Goal: Task Accomplishment & Management: Use online tool/utility

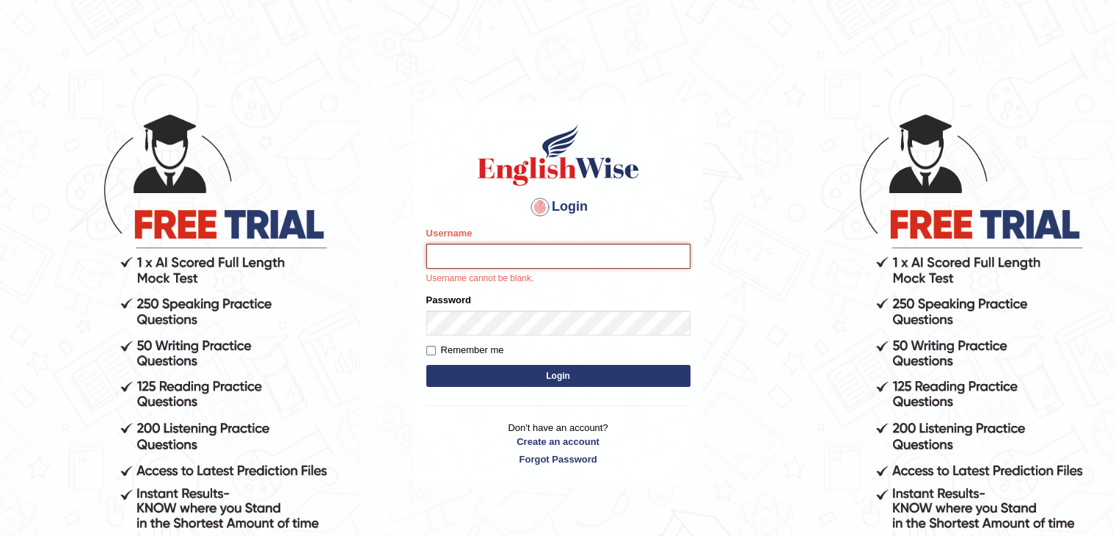
type input "Hasan_thapa"
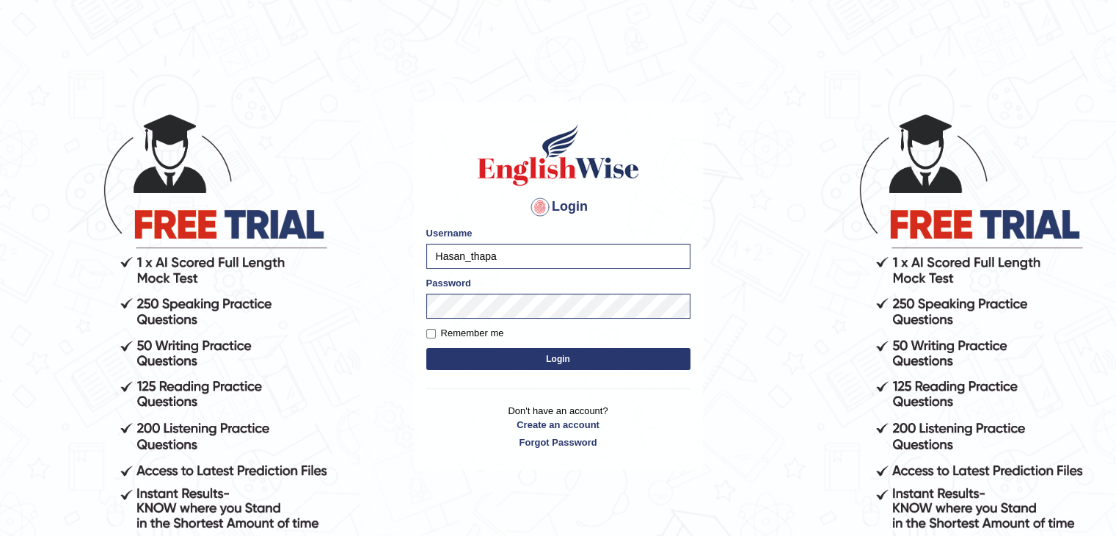
click at [426, 348] on button "Login" at bounding box center [558, 359] width 264 height 22
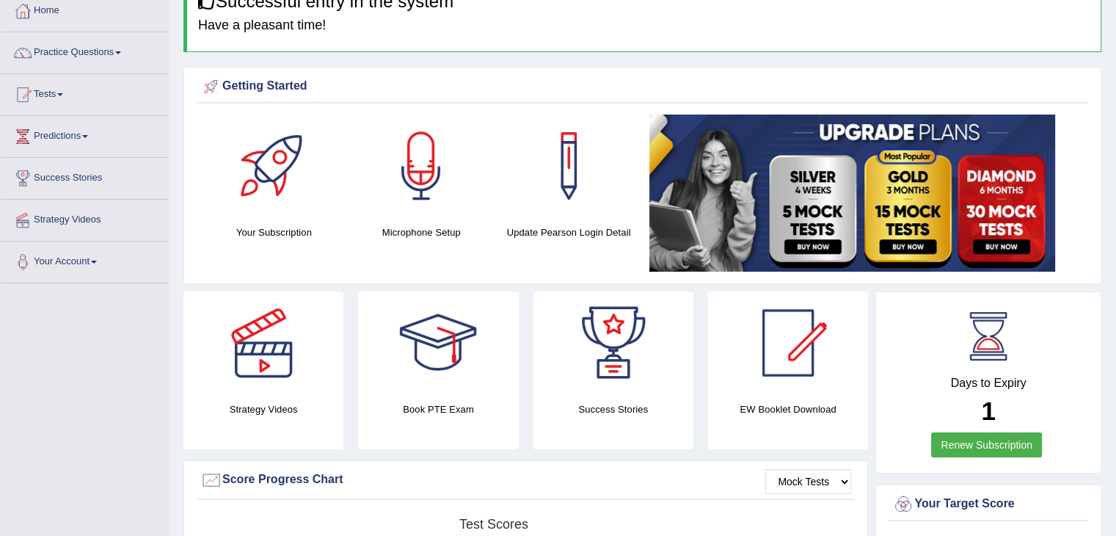
scroll to position [79, 0]
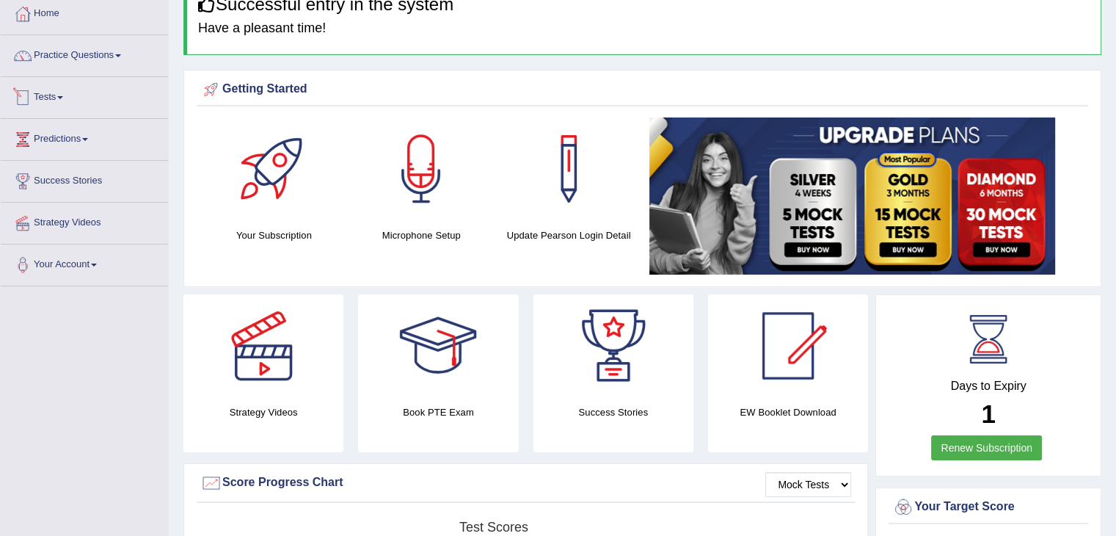
click at [50, 93] on link "Tests" at bounding box center [84, 95] width 167 height 37
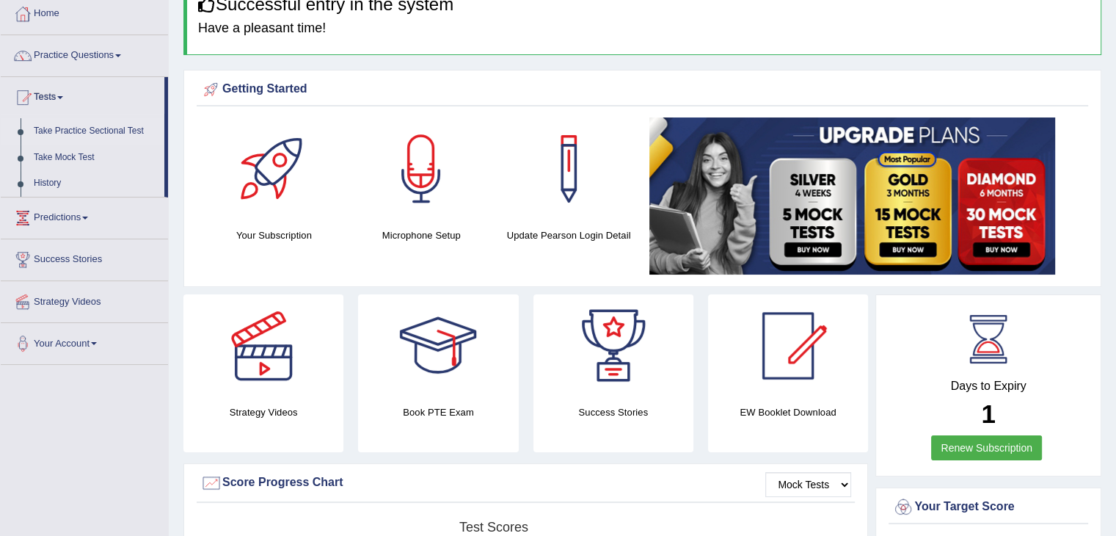
click at [56, 133] on link "Take Practice Sectional Test" at bounding box center [95, 131] width 137 height 26
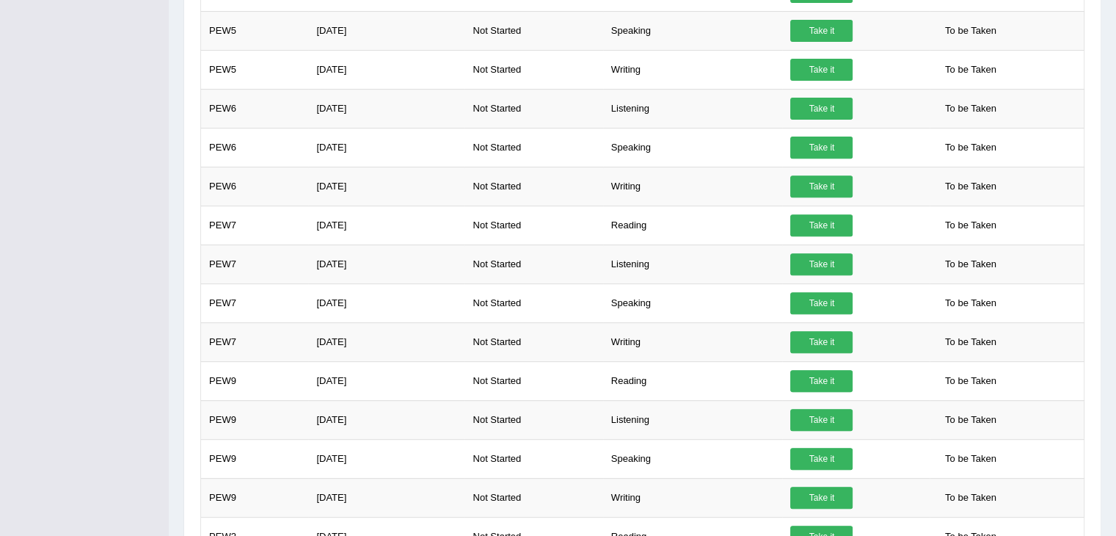
scroll to position [542, 0]
